Goal: Information Seeking & Learning: Learn about a topic

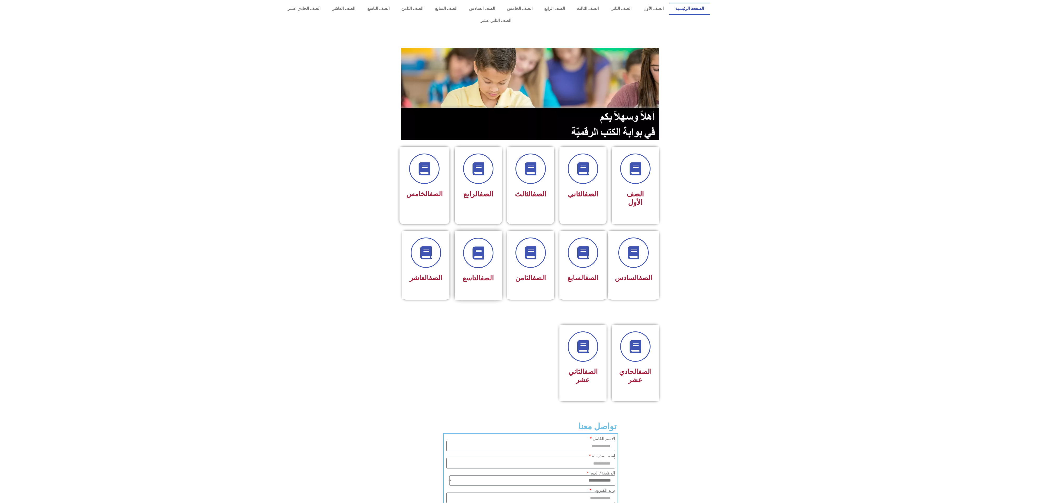
click at [479, 251] on div "الصف التاسع" at bounding box center [478, 261] width 33 height 47
click at [535, 249] on div "الصف الثامن" at bounding box center [530, 261] width 33 height 47
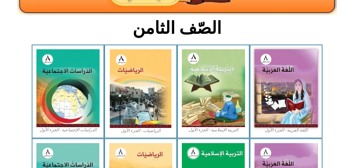
scroll to position [122, 0]
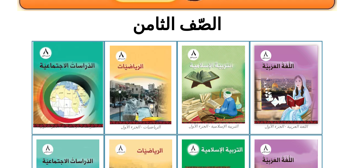
click at [83, 64] on img at bounding box center [68, 85] width 70 height 86
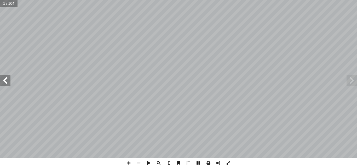
click at [230, 161] on span at bounding box center [229, 163] width 10 height 10
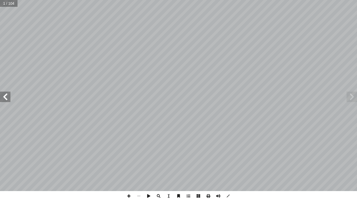
click at [351, 96] on span at bounding box center [352, 97] width 10 height 10
click at [8, 96] on span at bounding box center [5, 97] width 10 height 10
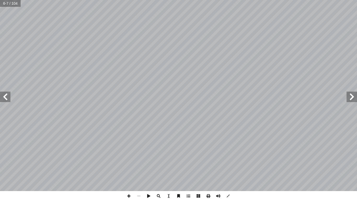
click at [8, 96] on span at bounding box center [5, 97] width 10 height 10
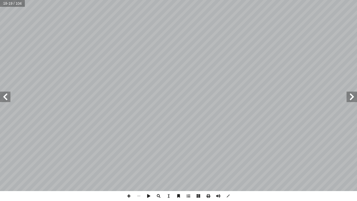
click at [8, 96] on span at bounding box center [5, 97] width 10 height 10
click at [129, 167] on span at bounding box center [129, 196] width 10 height 10
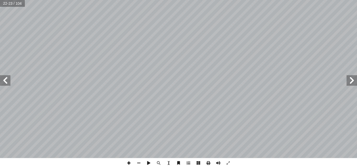
click at [127, 162] on span at bounding box center [129, 163] width 10 height 10
click at [130, 163] on span at bounding box center [129, 163] width 10 height 10
click at [7, 82] on span at bounding box center [5, 80] width 10 height 10
click at [351, 80] on span at bounding box center [352, 80] width 10 height 10
click at [5, 81] on span at bounding box center [5, 80] width 10 height 10
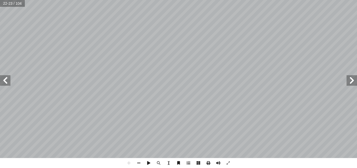
click at [5, 81] on span at bounding box center [5, 80] width 10 height 10
click at [139, 163] on span at bounding box center [139, 163] width 10 height 10
click at [5, 85] on span at bounding box center [5, 80] width 10 height 10
